Goal: Check status: Check status

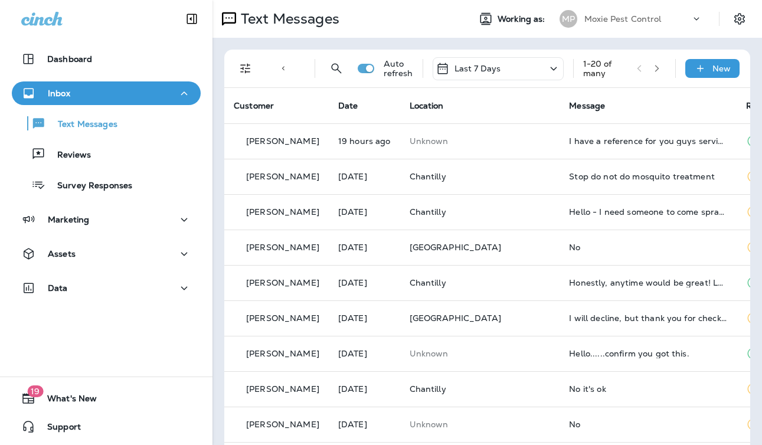
click at [501, 67] on div "Last 7 Days" at bounding box center [498, 68] width 131 height 23
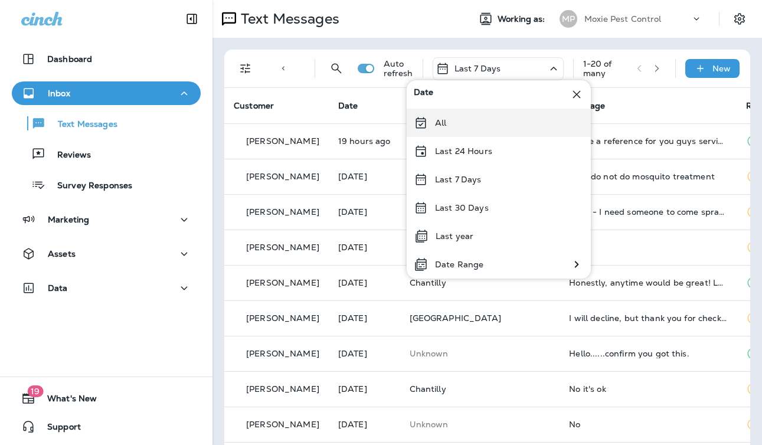
click at [469, 118] on div "All" at bounding box center [499, 123] width 184 height 28
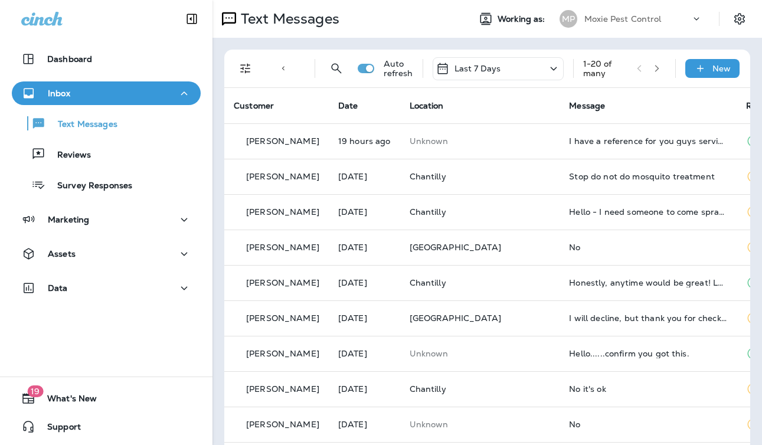
click at [407, 31] on div "Text Messages Working as: MP Moxie Pest Control" at bounding box center [486, 19] width 549 height 38
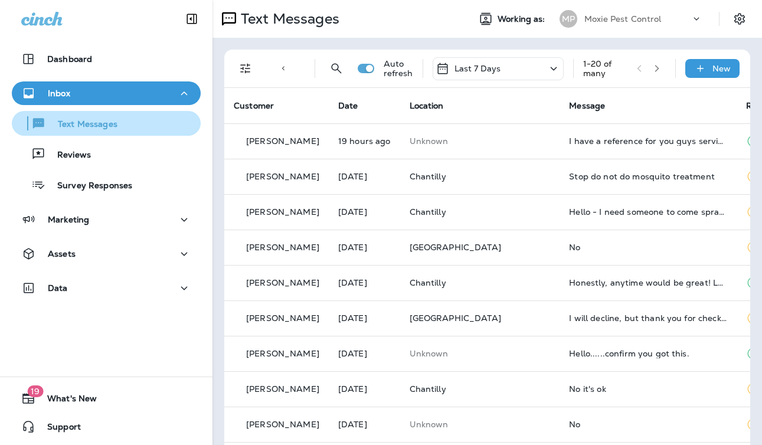
click at [90, 123] on p "Text Messages" at bounding box center [81, 124] width 71 height 11
